Goal: Navigation & Orientation: Find specific page/section

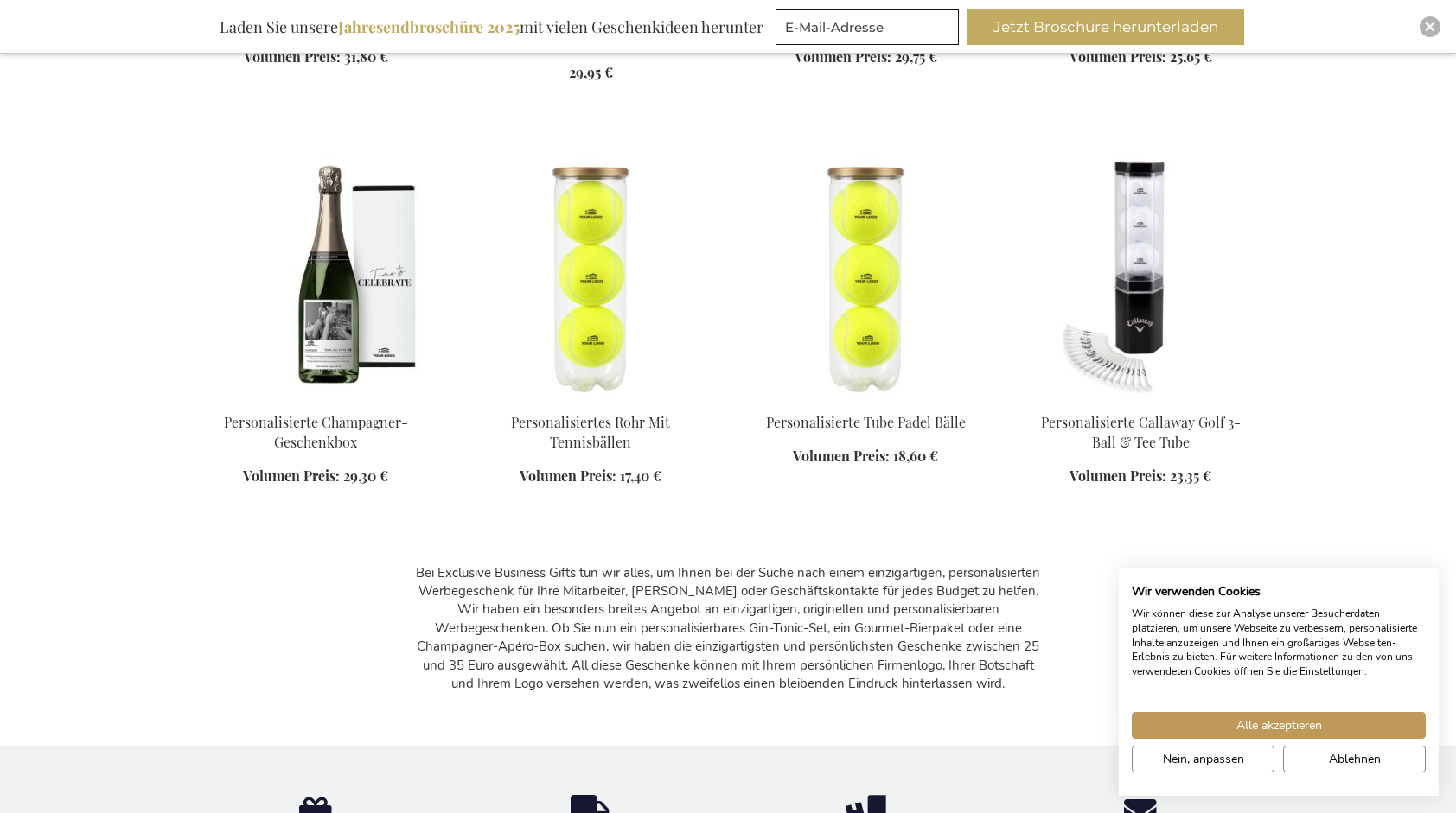
scroll to position [1556, 0]
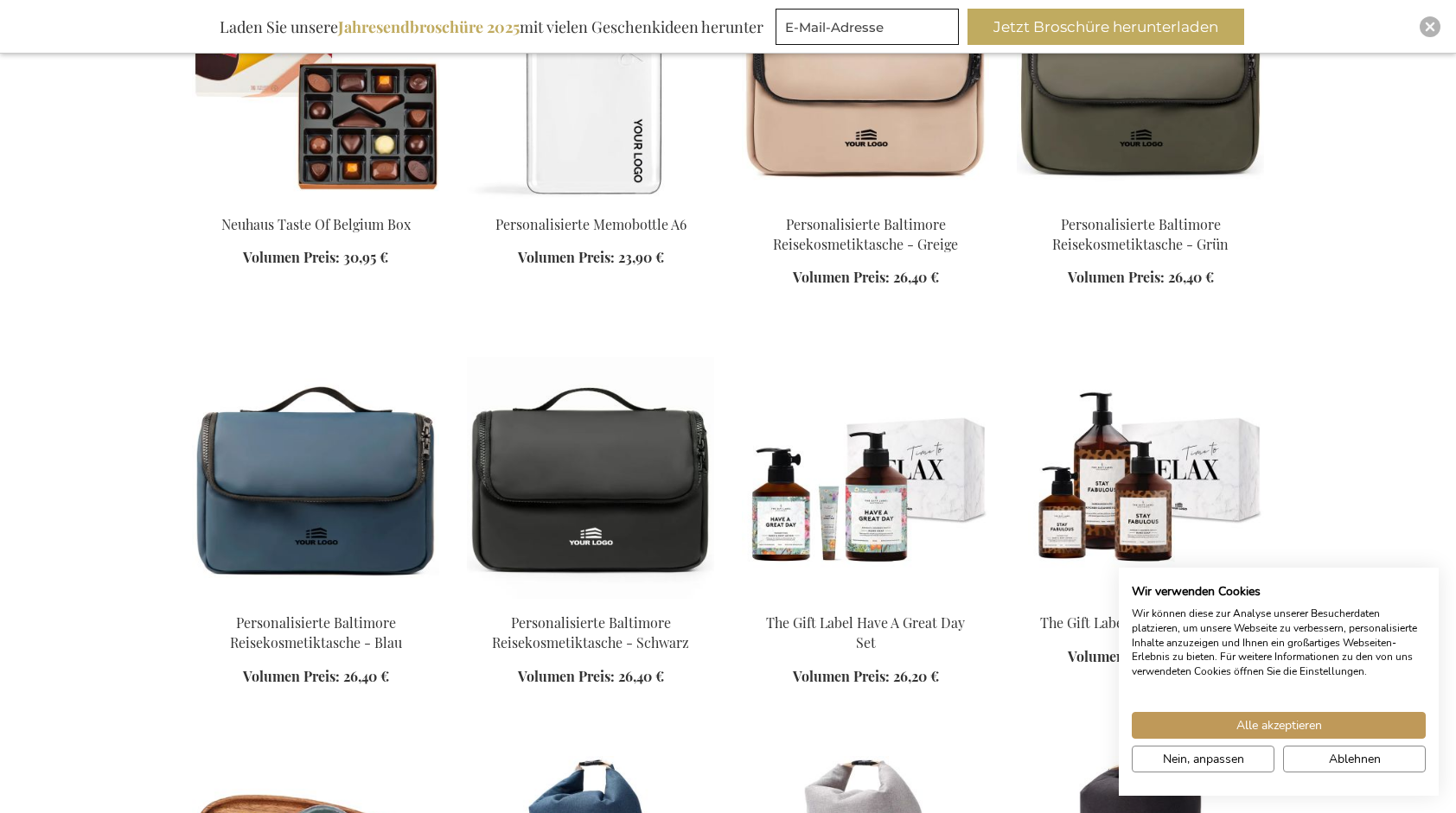
scroll to position [2851, 0]
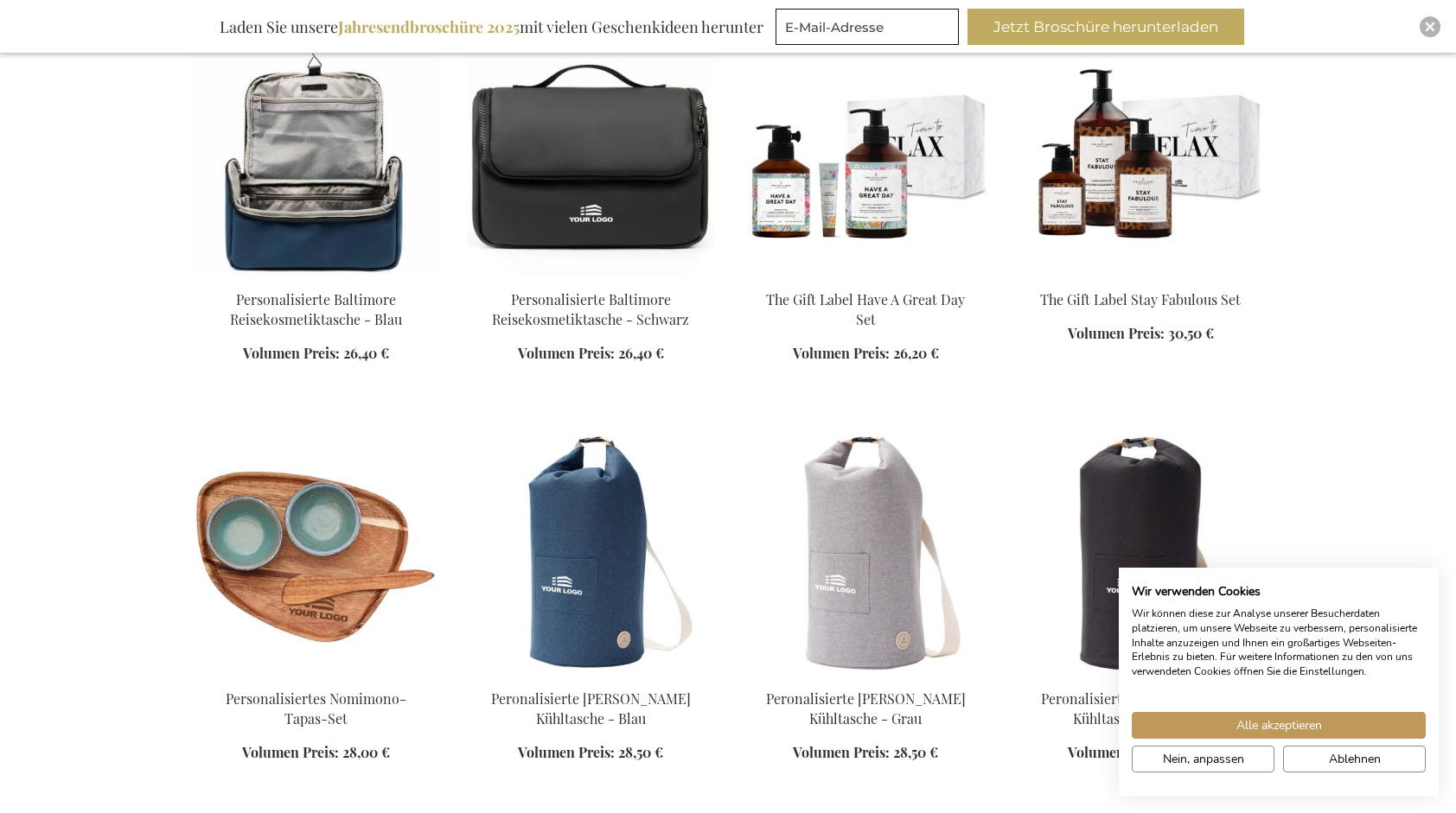
scroll to position [3370, 0]
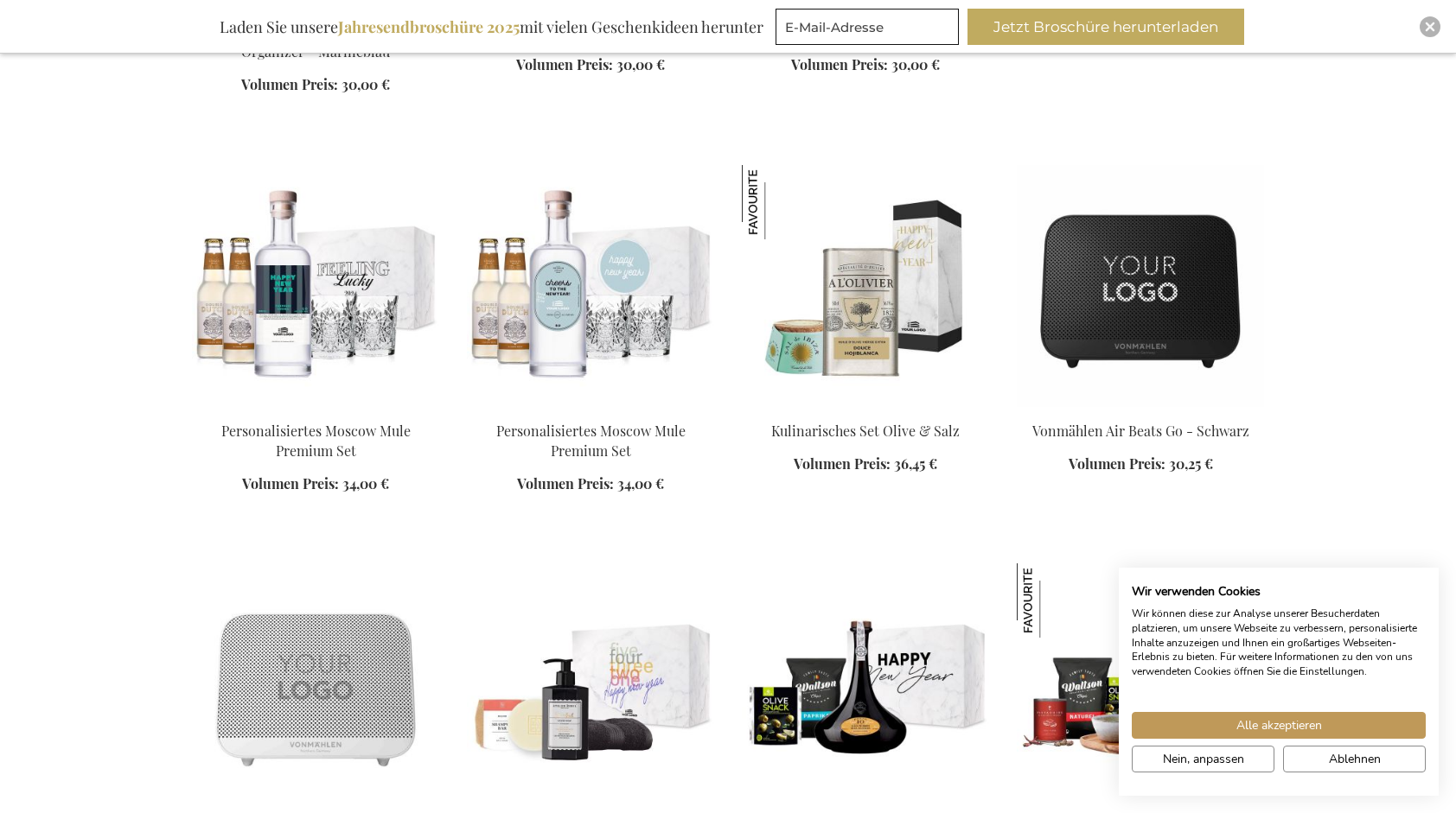
scroll to position [5098, 0]
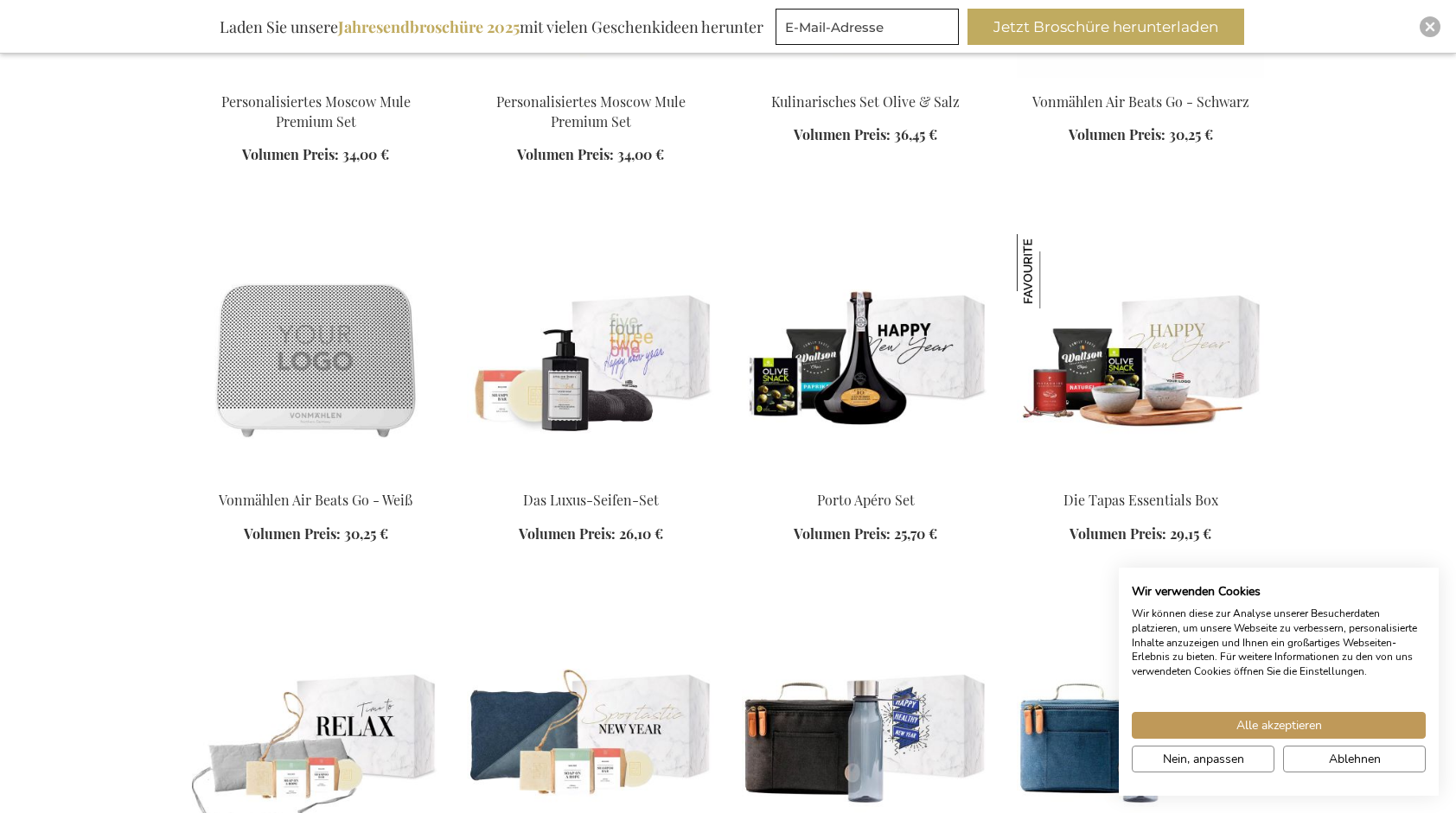
scroll to position [5444, 0]
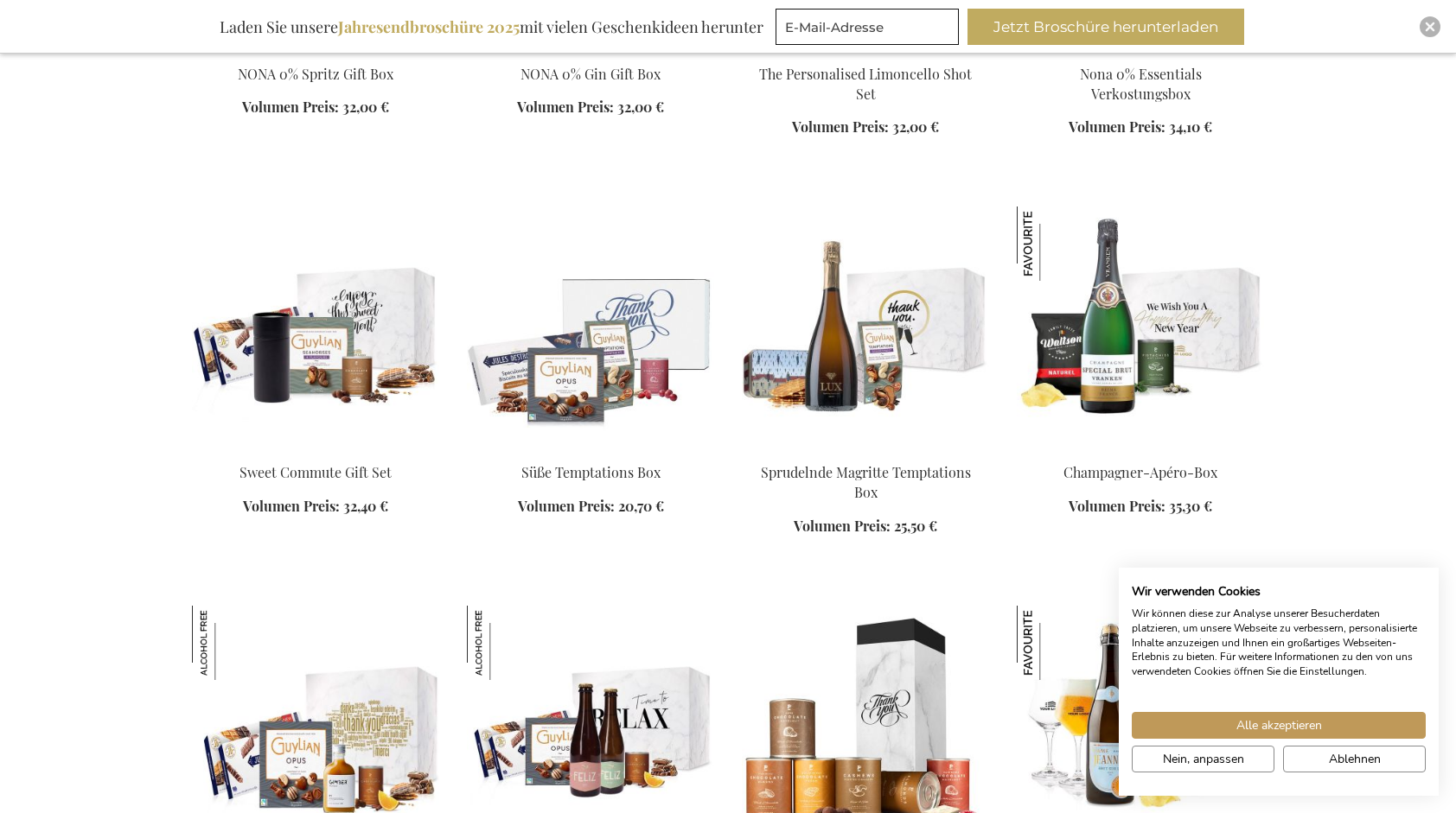
scroll to position [8037, 0]
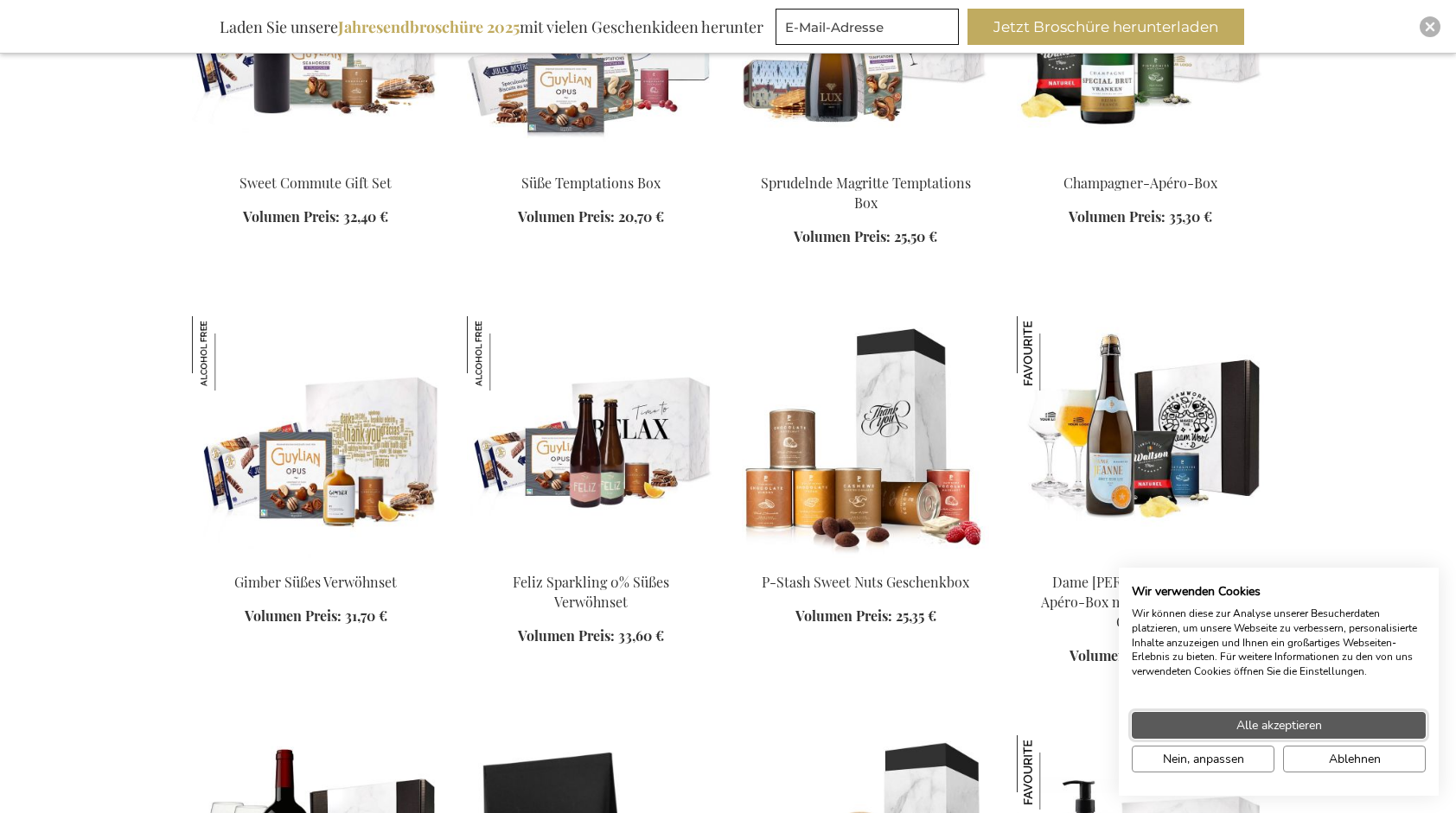
click at [1265, 713] on button "Alle akzeptieren" at bounding box center [1279, 725] width 294 height 26
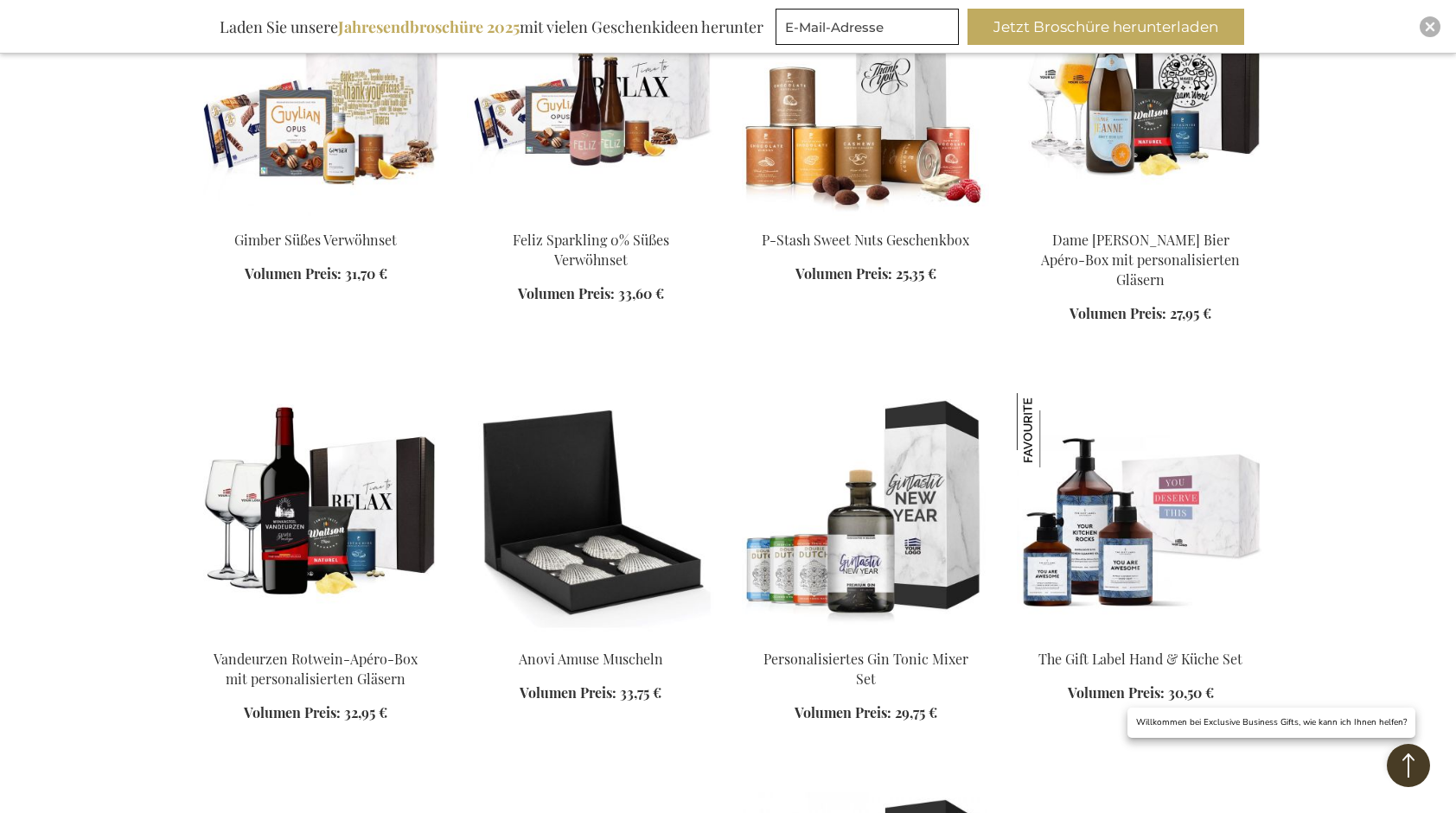
scroll to position [8468, 0]
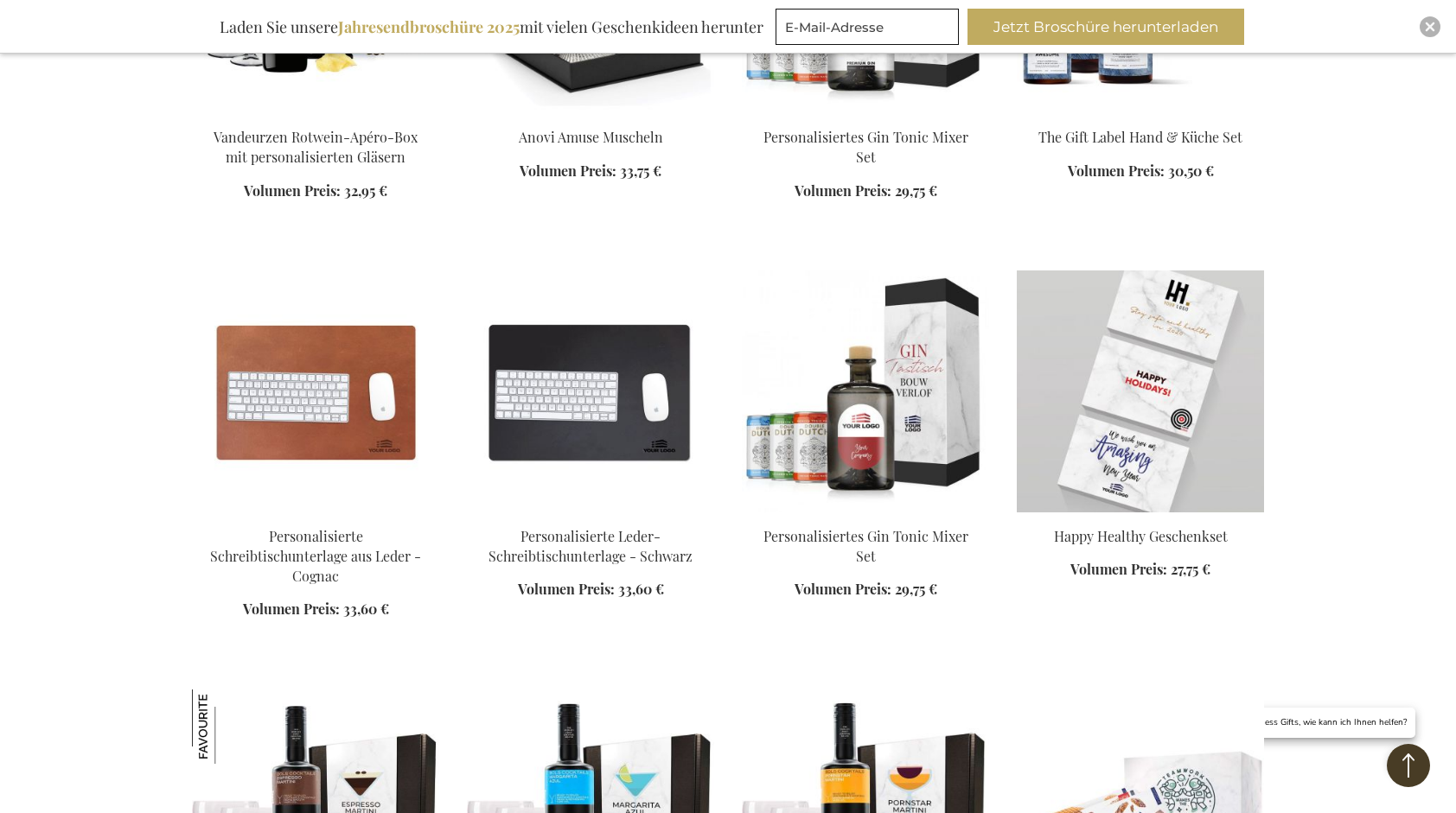
scroll to position [9419, 0]
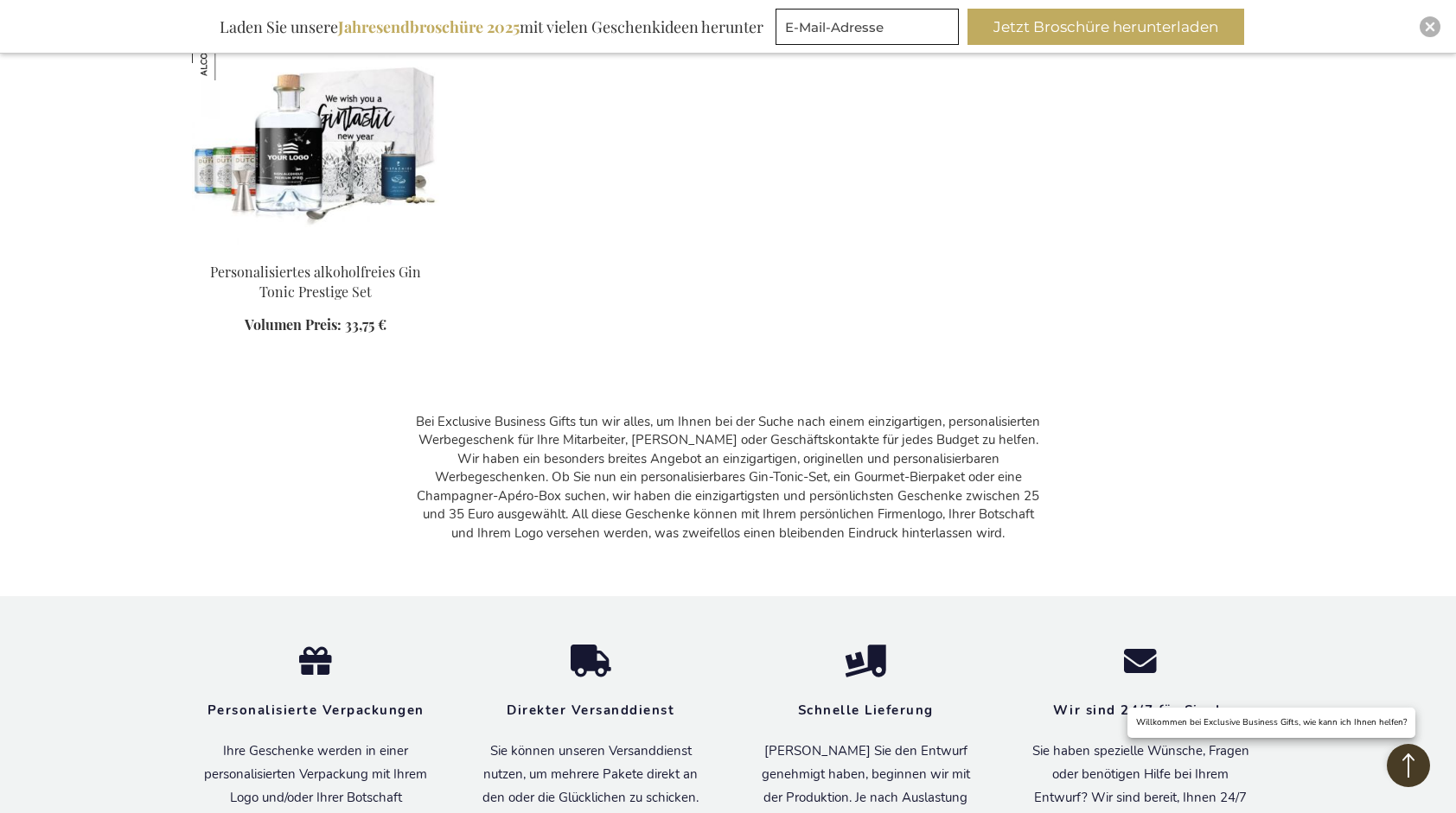
scroll to position [11666, 0]
